Goal: Task Accomplishment & Management: Manage account settings

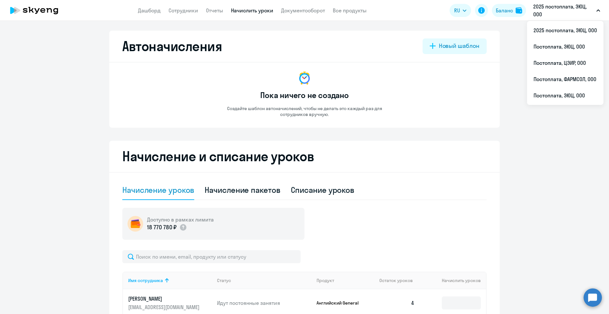
select select "10"
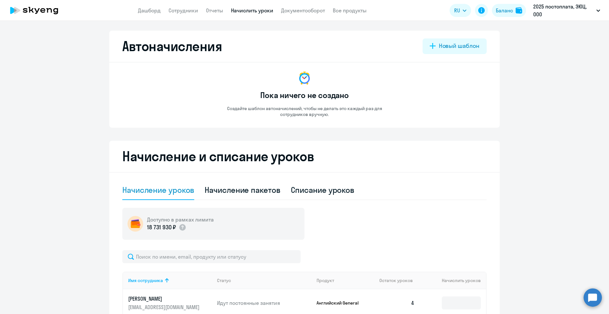
select select "10"
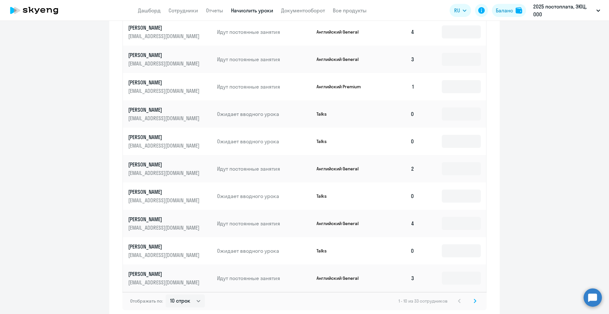
scroll to position [303, 0]
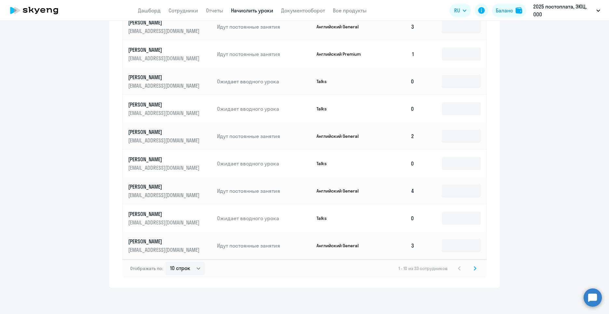
click at [474, 270] on icon at bounding box center [475, 268] width 3 height 5
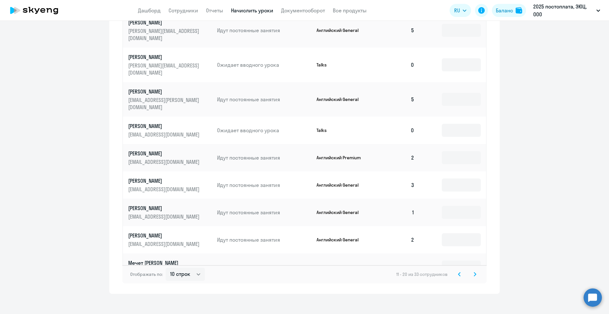
click at [475, 270] on svg-icon at bounding box center [475, 274] width 8 height 8
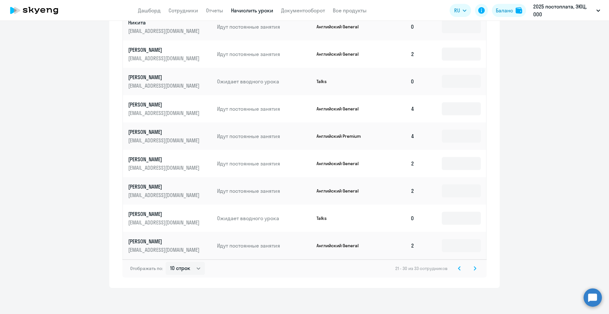
click at [474, 268] on icon at bounding box center [475, 268] width 3 height 5
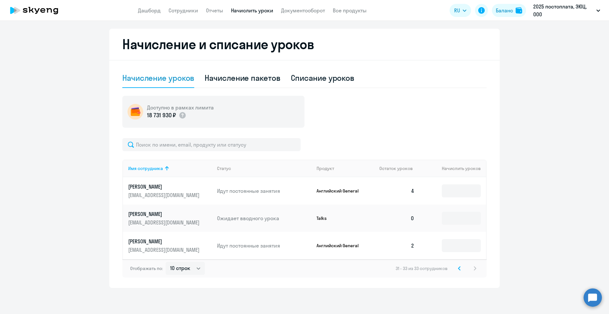
scroll to position [112, 0]
click at [458, 269] on icon at bounding box center [459, 268] width 3 height 5
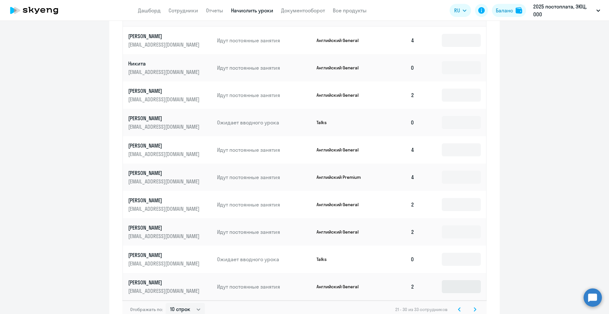
scroll to position [271, 0]
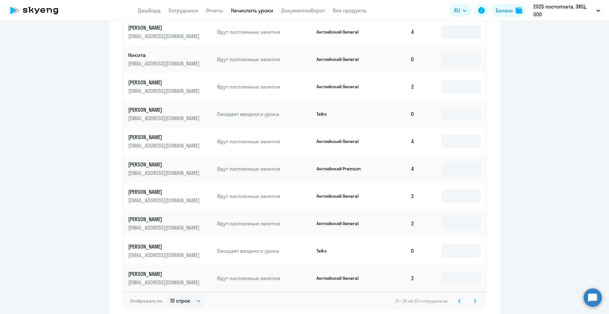
click at [458, 301] on icon at bounding box center [459, 301] width 2 height 4
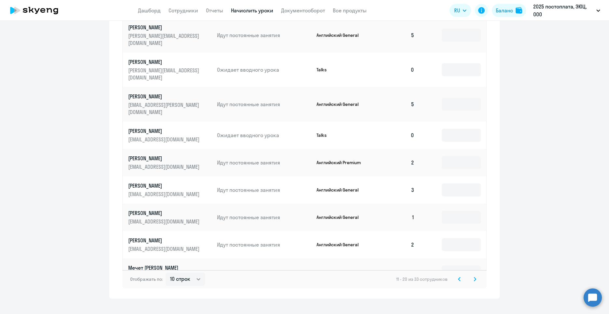
scroll to position [303, 0]
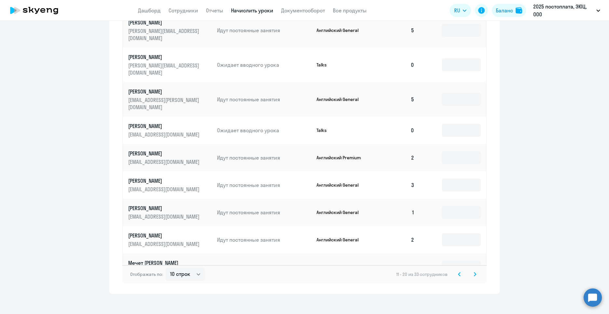
click at [459, 270] on svg-icon at bounding box center [459, 274] width 8 height 8
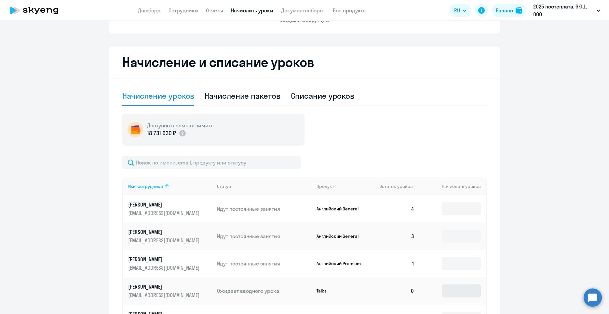
scroll to position [141, 0]
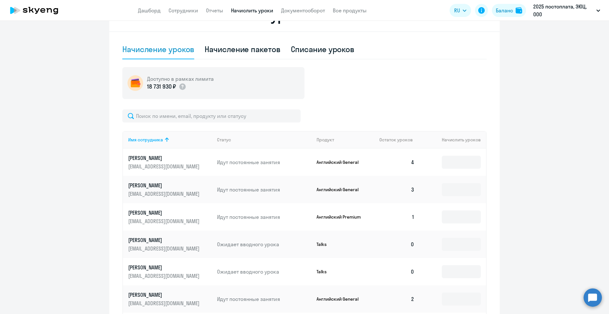
click at [460, 224] on td at bounding box center [453, 216] width 66 height 27
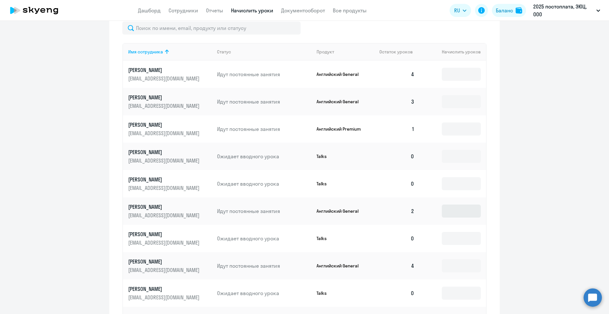
scroll to position [303, 0]
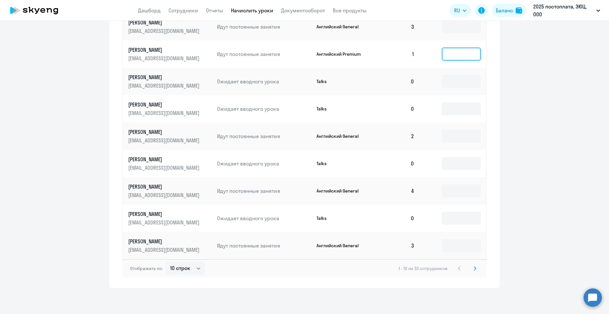
click at [454, 57] on input at bounding box center [461, 53] width 39 height 13
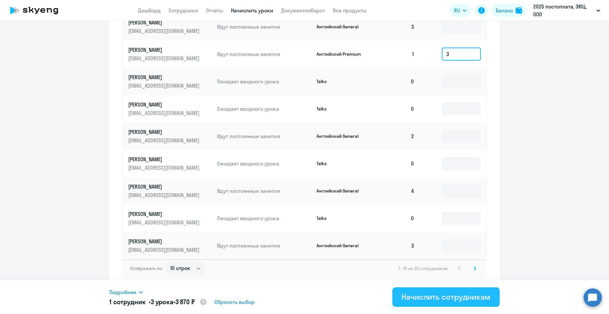
type input "3"
click at [464, 294] on div "Начислить сотрудникам" at bounding box center [445, 296] width 89 height 10
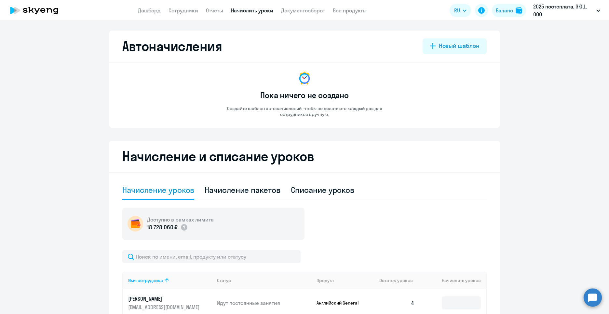
select select "10"
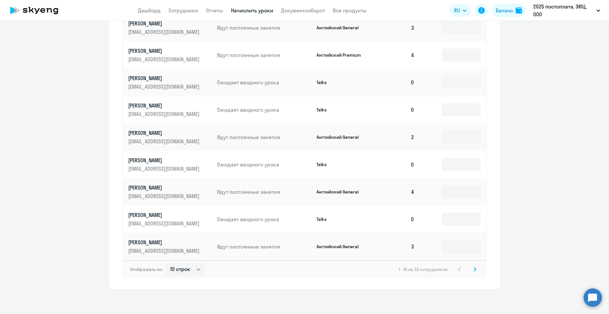
scroll to position [303, 0]
click at [471, 266] on svg-icon at bounding box center [475, 268] width 8 height 8
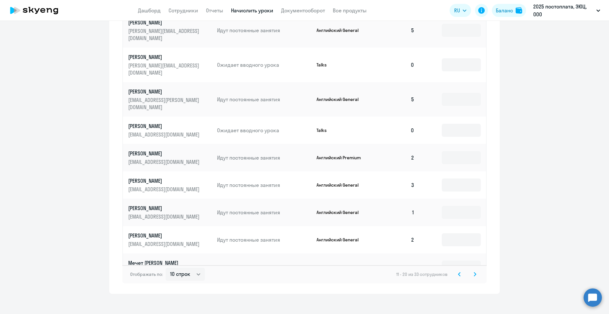
click at [475, 270] on svg-icon at bounding box center [475, 274] width 8 height 8
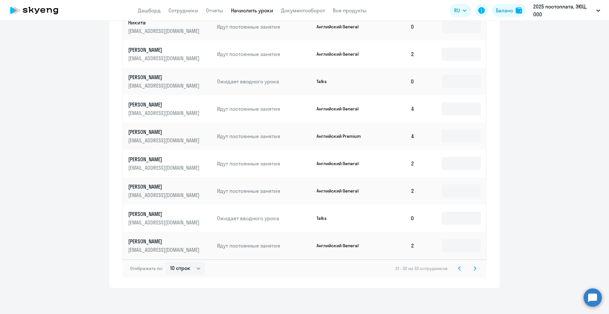
click at [471, 271] on svg-icon at bounding box center [475, 268] width 8 height 8
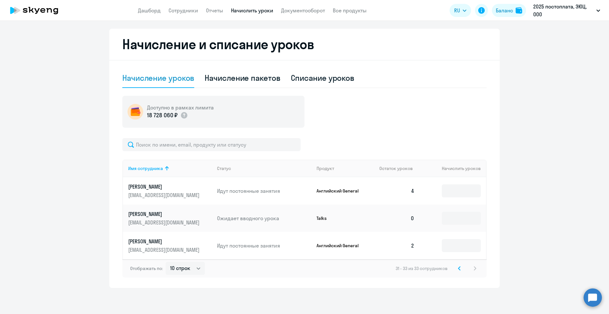
scroll to position [112, 0]
click at [458, 268] on icon at bounding box center [459, 268] width 3 height 5
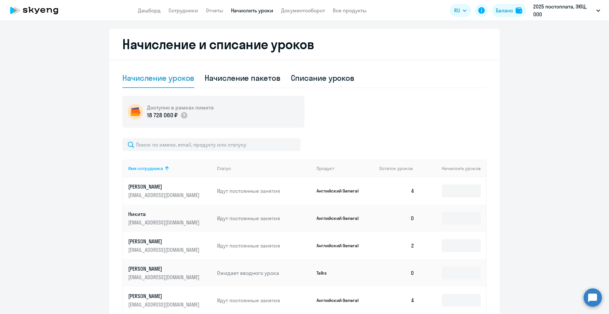
scroll to position [303, 0]
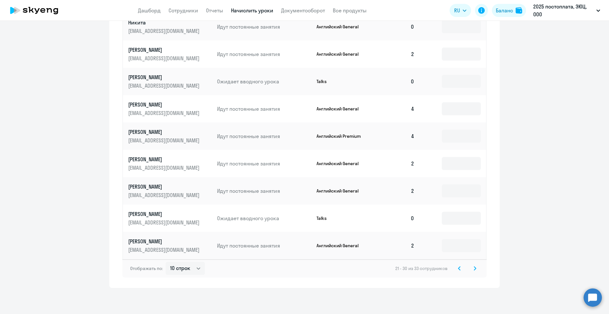
click at [458, 268] on icon at bounding box center [459, 268] width 3 height 5
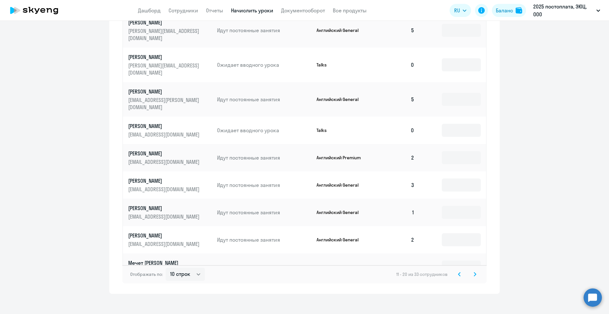
click at [458, 272] on icon at bounding box center [459, 274] width 3 height 5
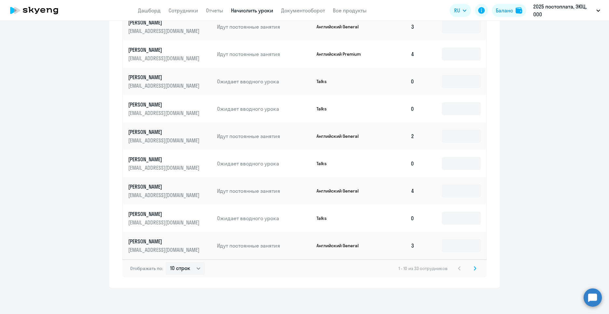
click at [456, 268] on div "1 - 10 из 33 сотрудников" at bounding box center [438, 268] width 80 height 8
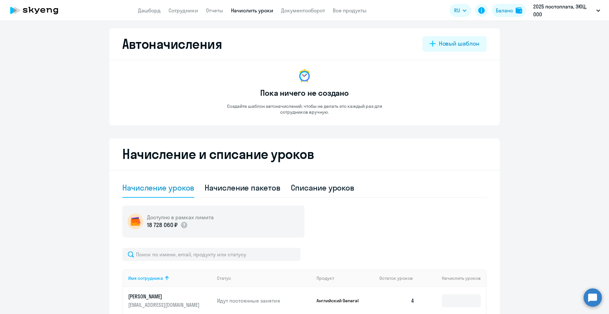
scroll to position [0, 0]
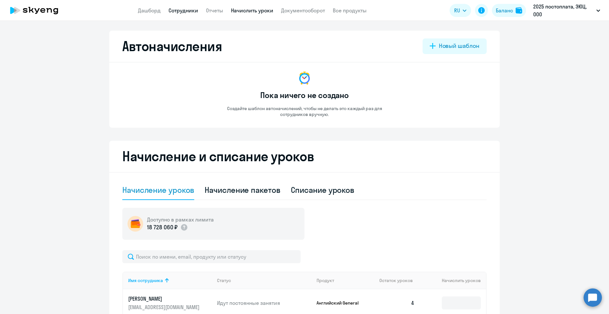
click at [185, 8] on link "Сотрудники" at bounding box center [184, 10] width 30 height 7
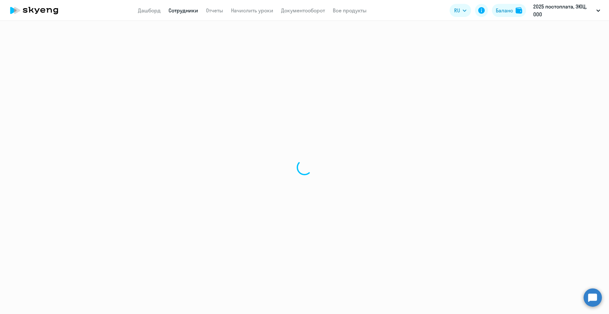
select select "30"
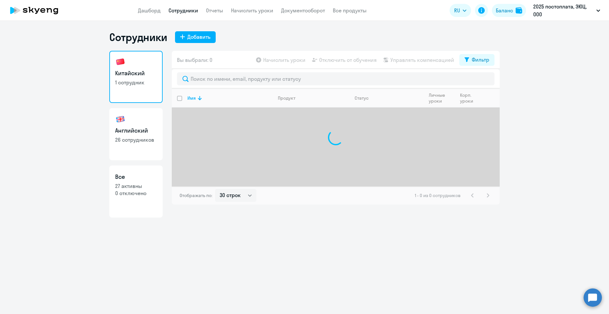
select select "30"
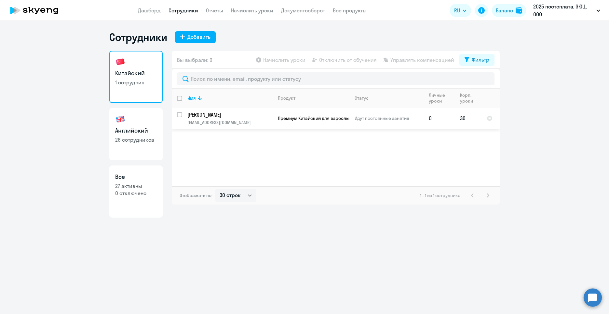
click at [214, 118] on p "Калинин Артем" at bounding box center [229, 114] width 85 height 7
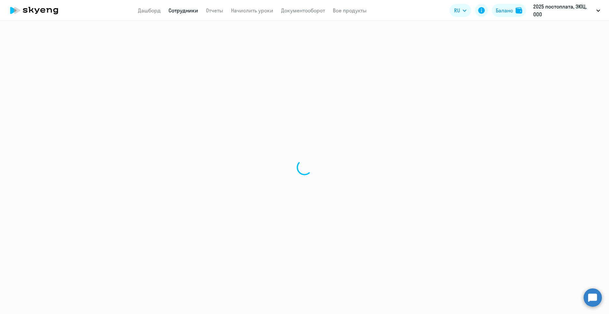
select select "chinese"
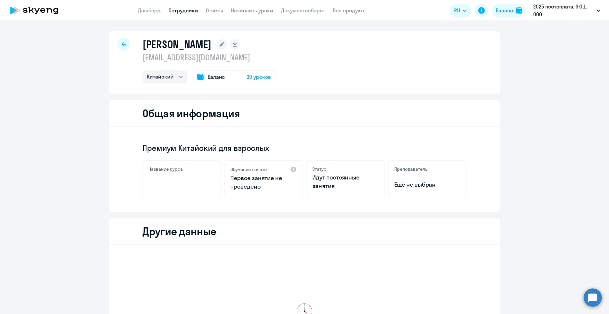
click at [122, 47] on div at bounding box center [123, 44] width 13 height 13
